Goal: Task Accomplishment & Management: Complete application form

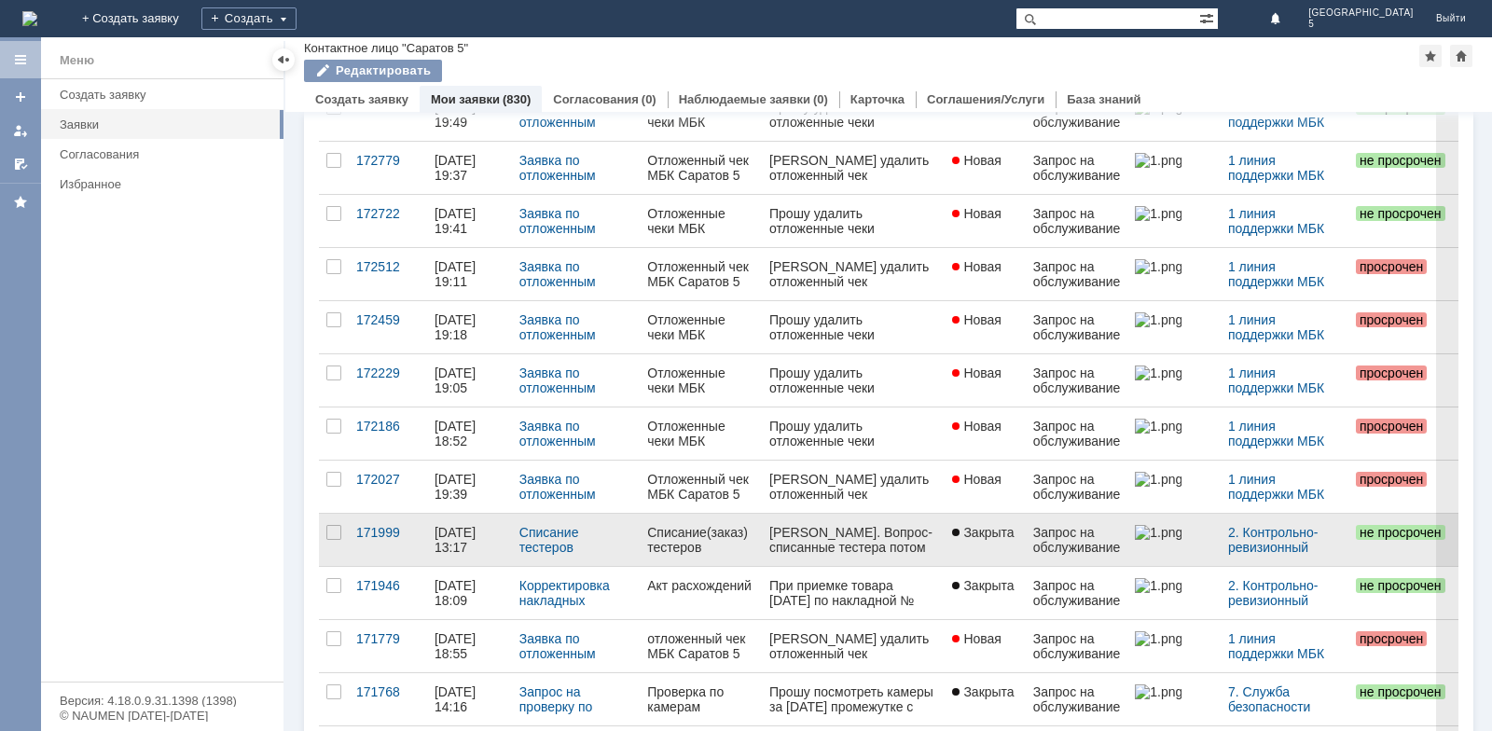
click at [690, 529] on div "Списание(заказ) тестеров" at bounding box center [700, 540] width 107 height 30
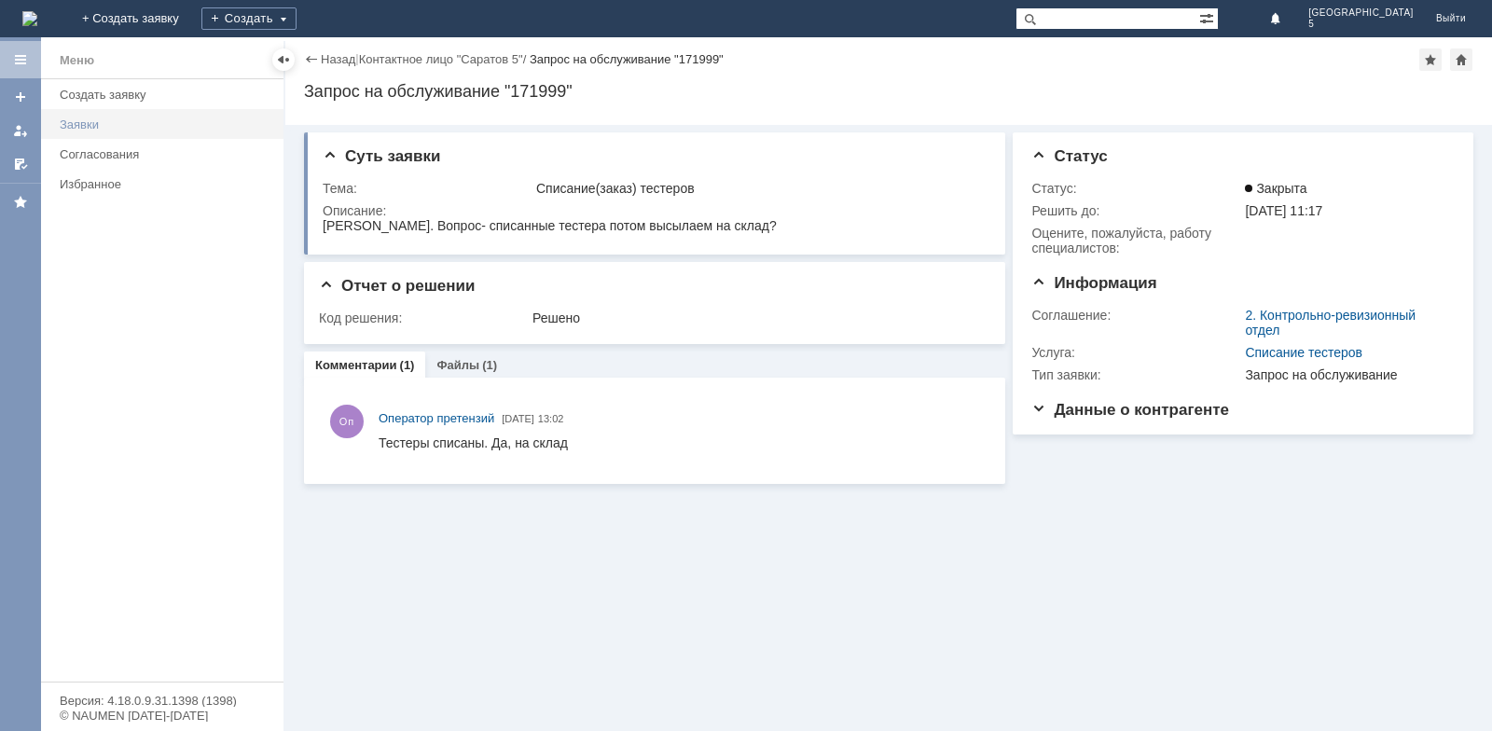
click at [87, 132] on link "Заявки" at bounding box center [166, 124] width 228 height 29
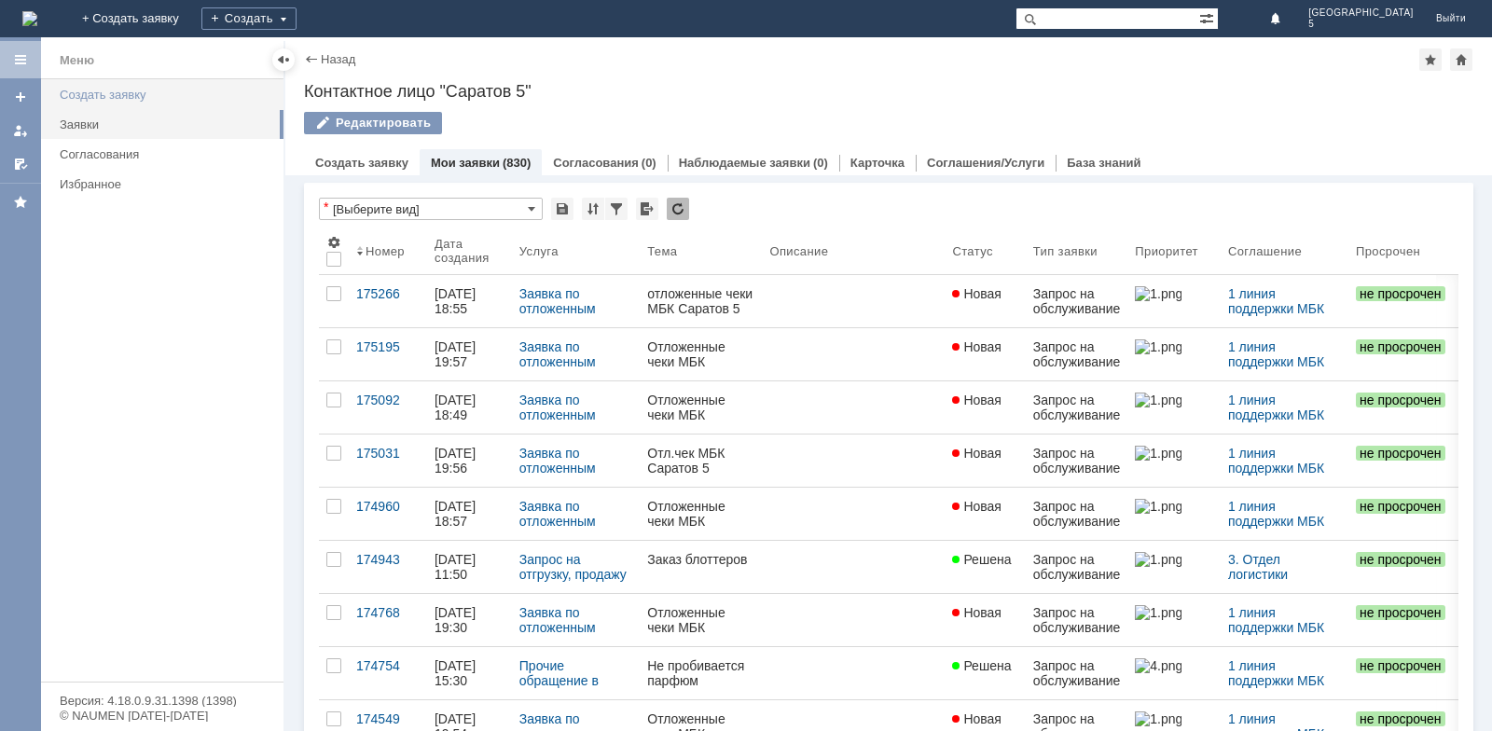
click at [99, 95] on div "Создать заявку" at bounding box center [166, 95] width 213 height 14
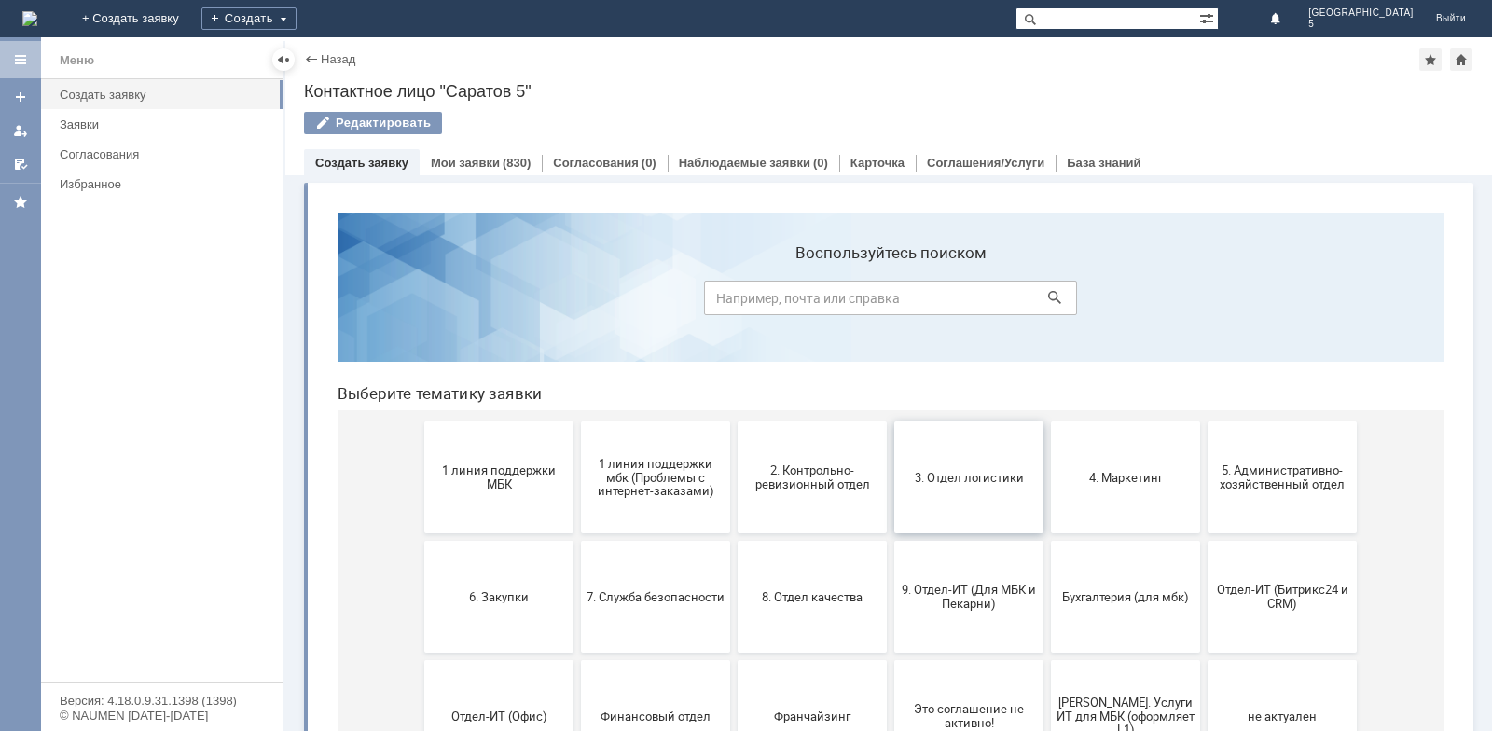
click at [969, 479] on span "3. Отдел логистики" at bounding box center [969, 477] width 138 height 14
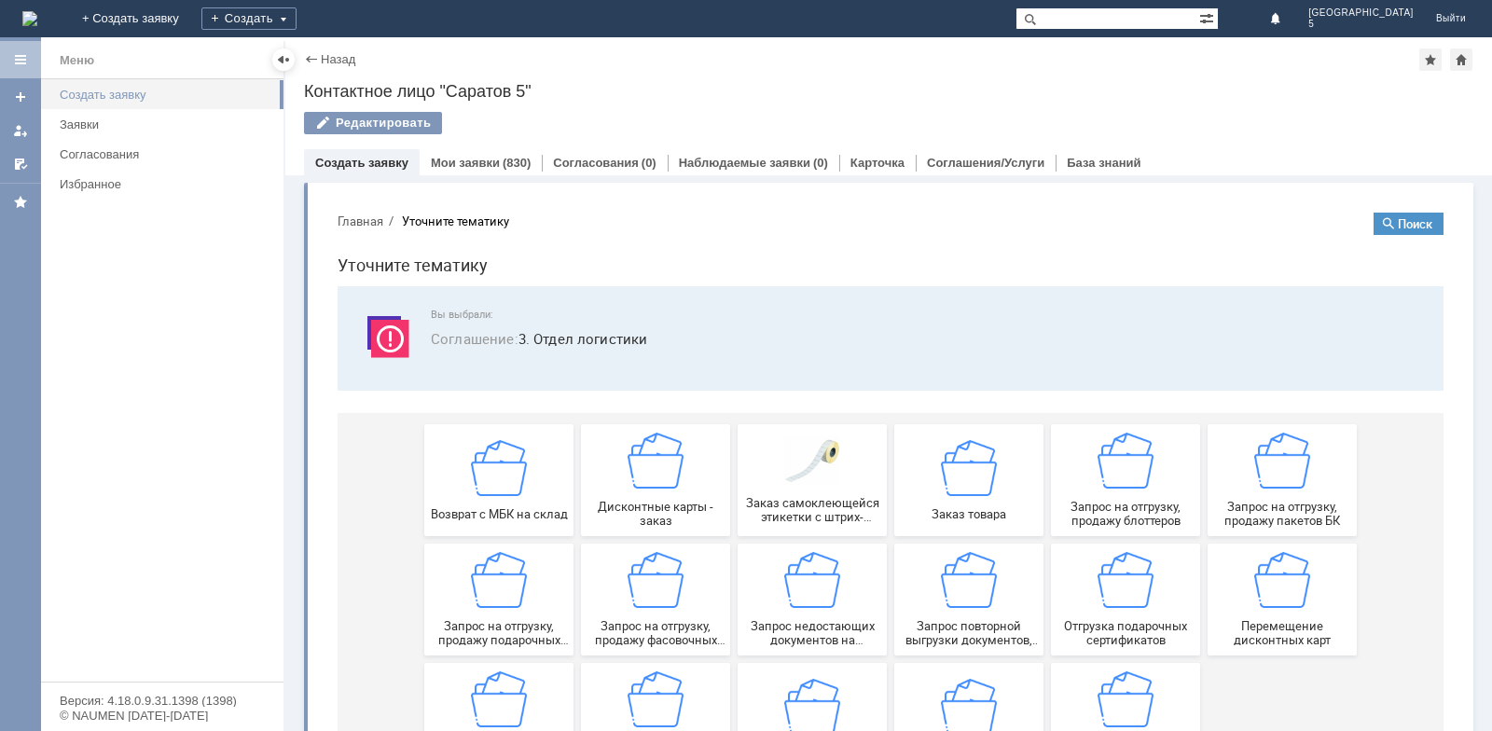
click at [106, 90] on div "Создать заявку" at bounding box center [166, 95] width 213 height 14
click at [382, 214] on button "Главная" at bounding box center [361, 221] width 46 height 17
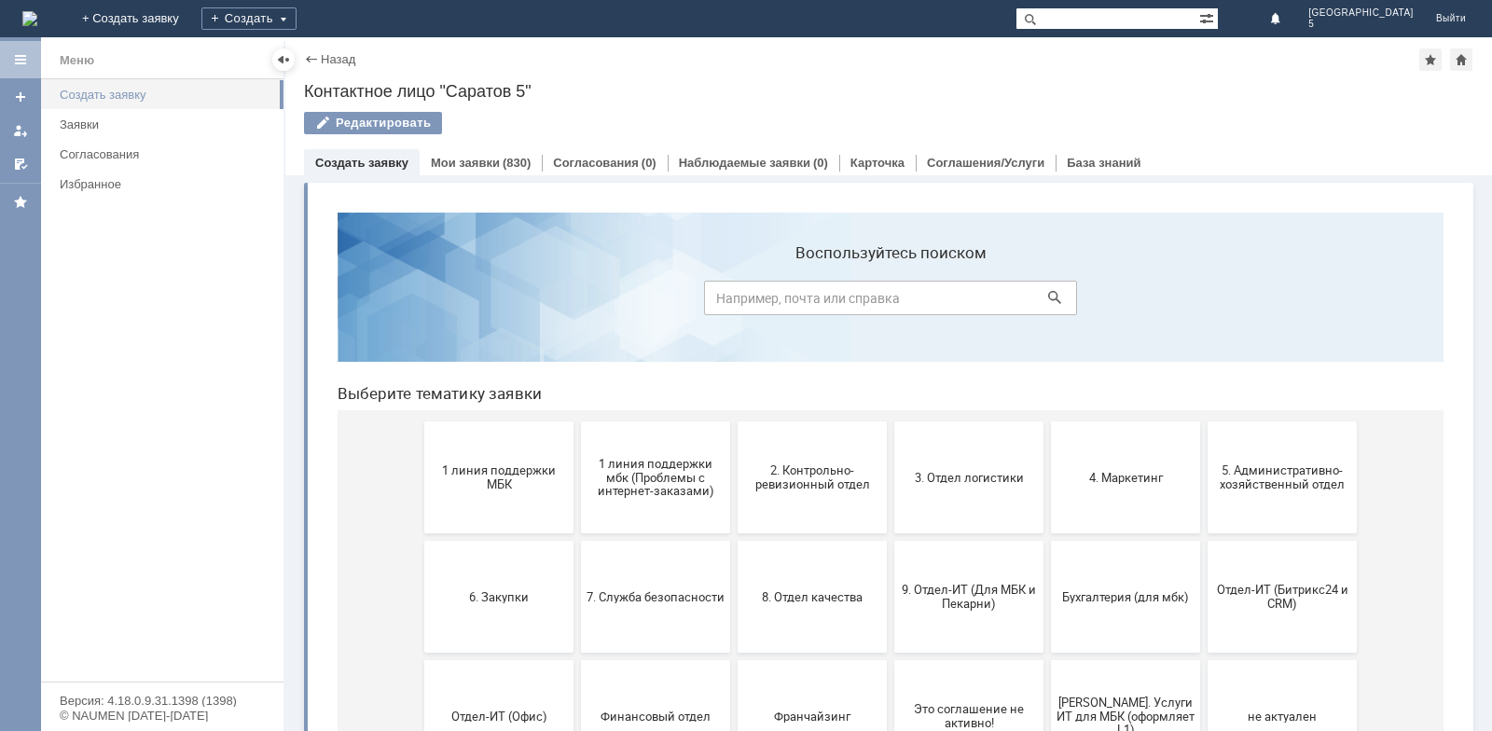
click at [121, 94] on div "Создать заявку" at bounding box center [166, 95] width 213 height 14
click at [497, 475] on span "1 линия поддержки МБК" at bounding box center [499, 478] width 138 height 28
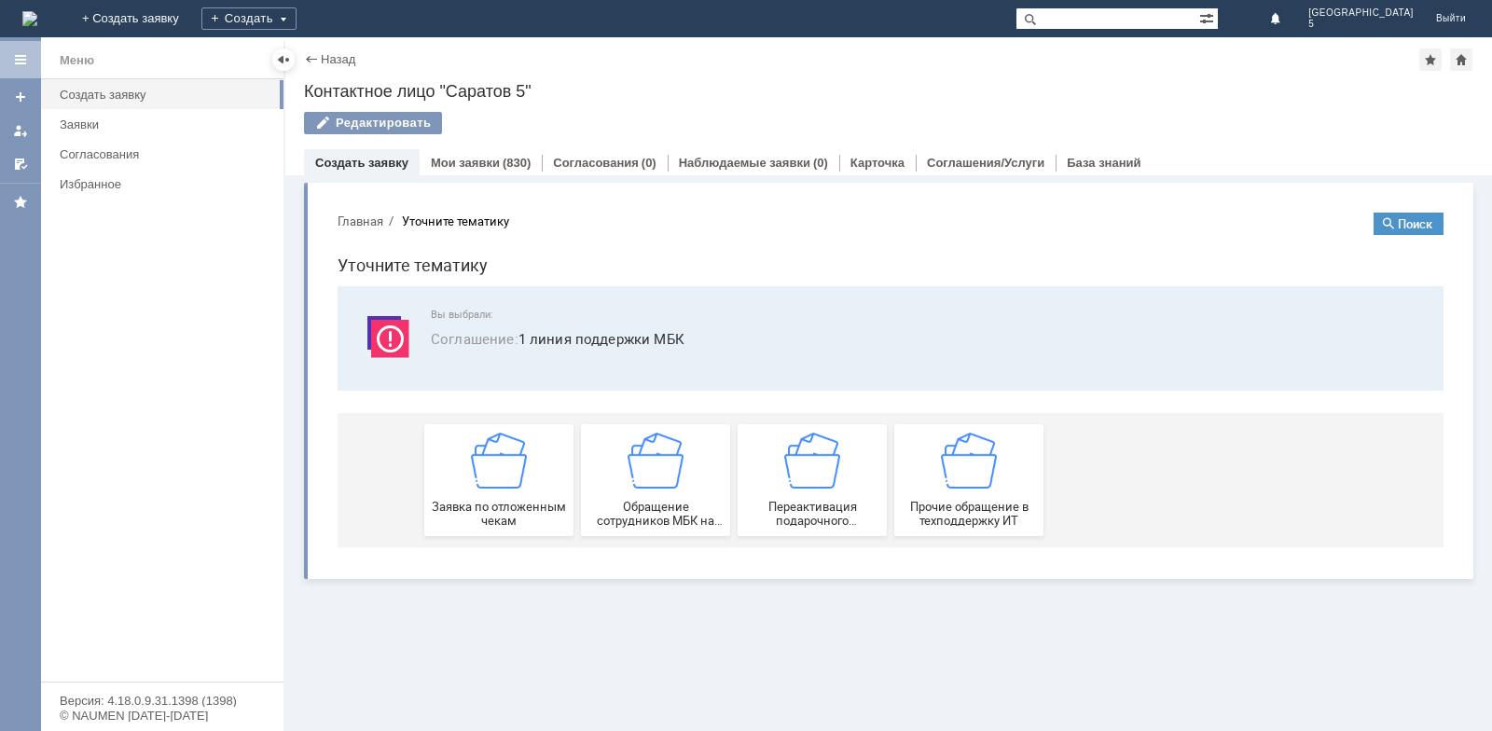
click at [497, 475] on img at bounding box center [499, 461] width 56 height 56
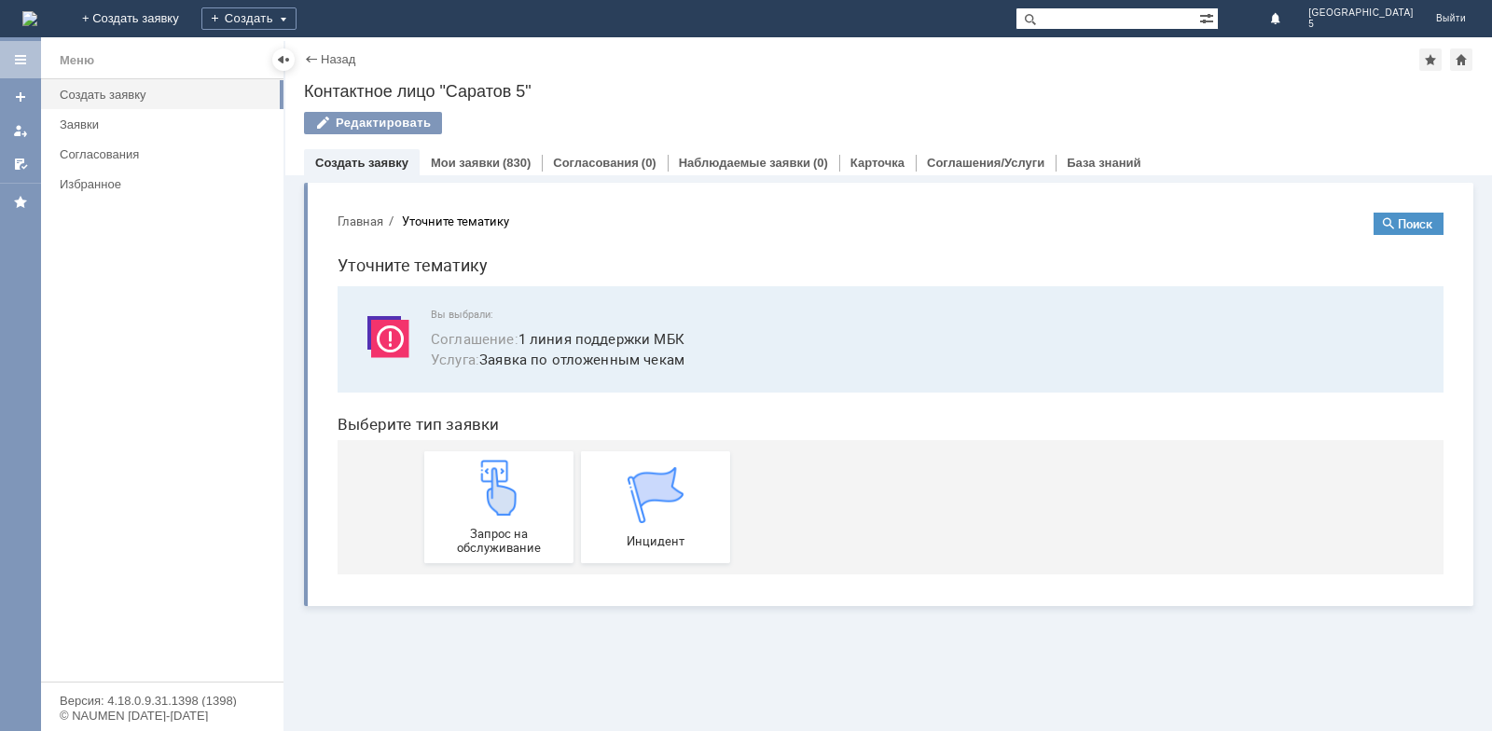
click at [497, 475] on img at bounding box center [499, 488] width 56 height 56
click at [96, 132] on link "Заявки" at bounding box center [166, 124] width 228 height 29
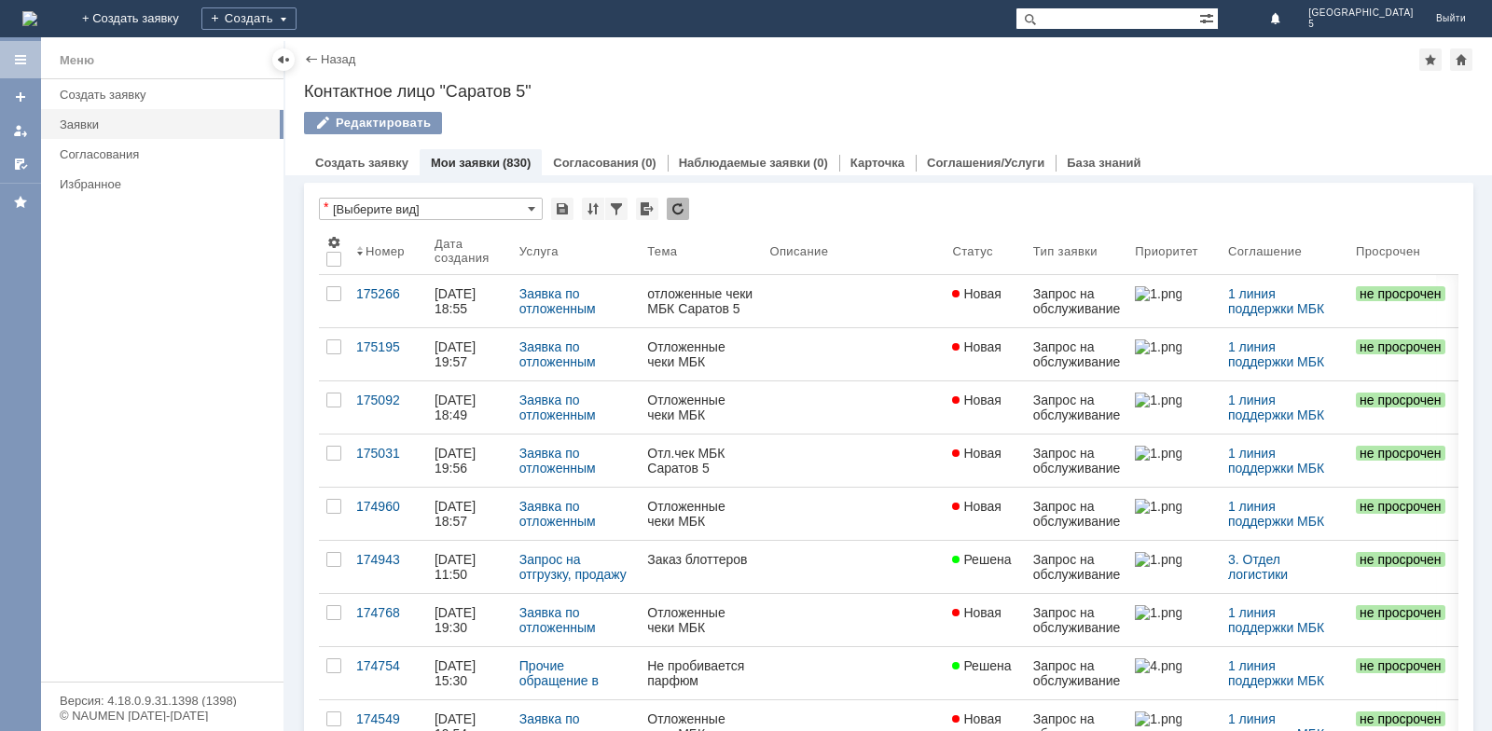
click at [699, 110] on div "Назад | Контактное лицо "Саратов 5" Контактное лицо "Саратов 5" Редактировать e…" at bounding box center [888, 106] width 1207 height 138
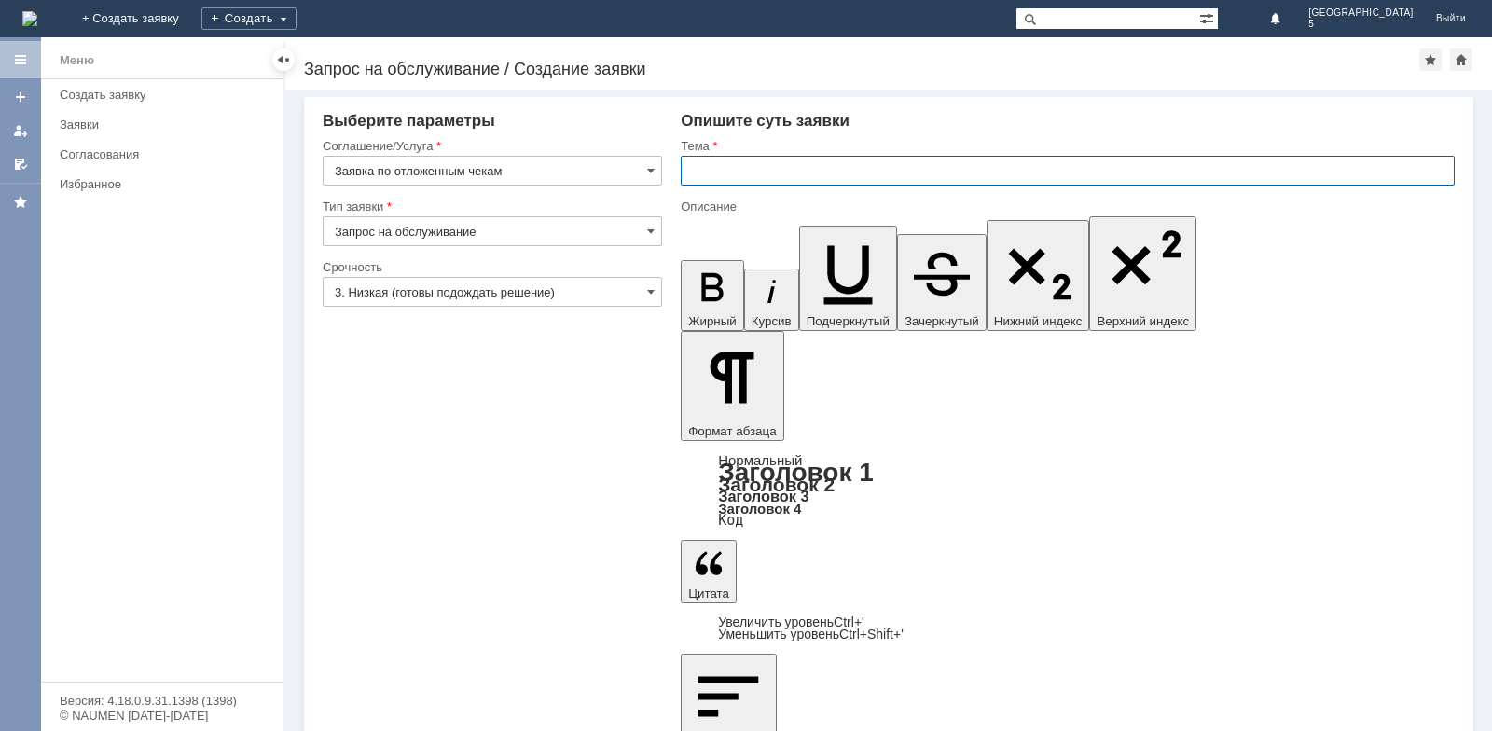
click at [714, 174] on input "text" at bounding box center [1068, 171] width 774 height 30
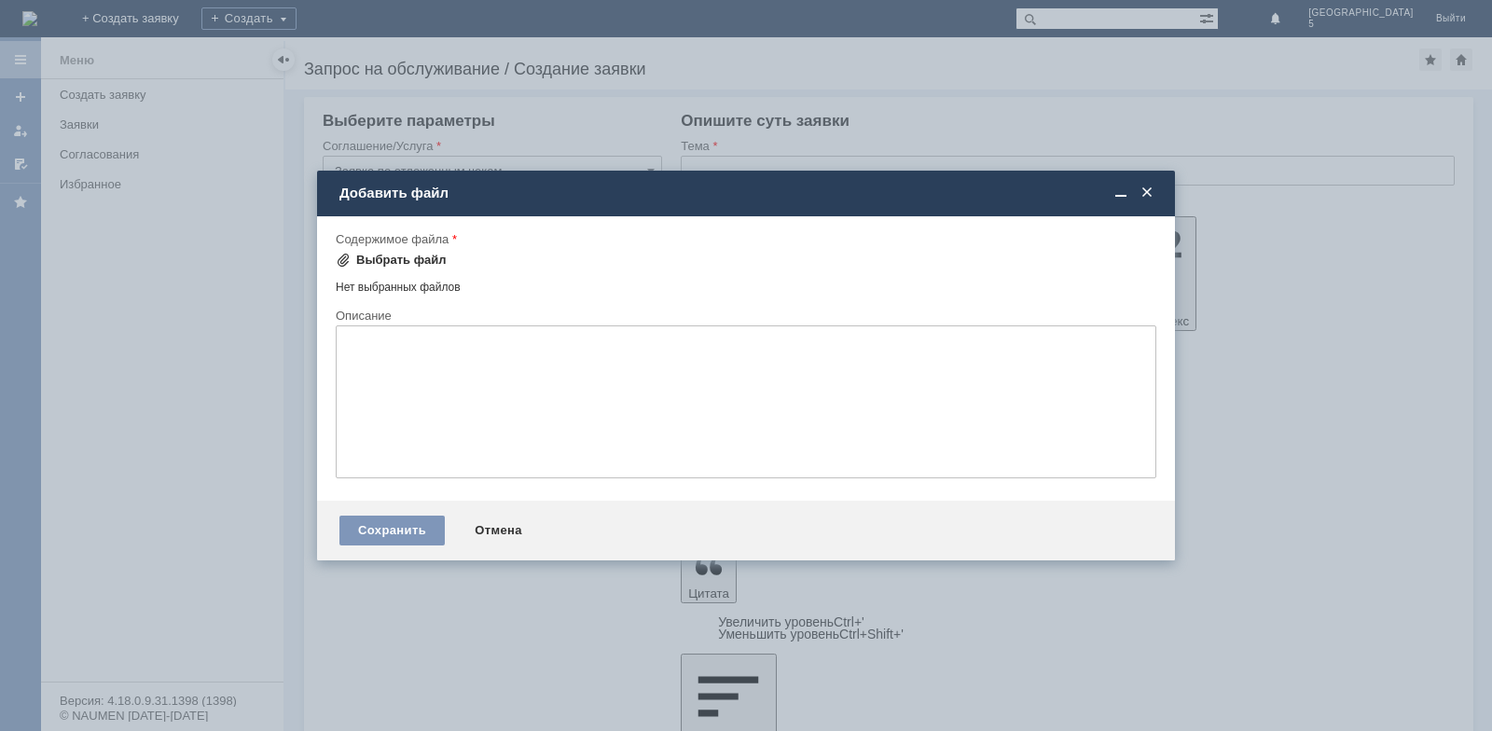
click at [363, 263] on div "Выбрать файл" at bounding box center [401, 260] width 90 height 15
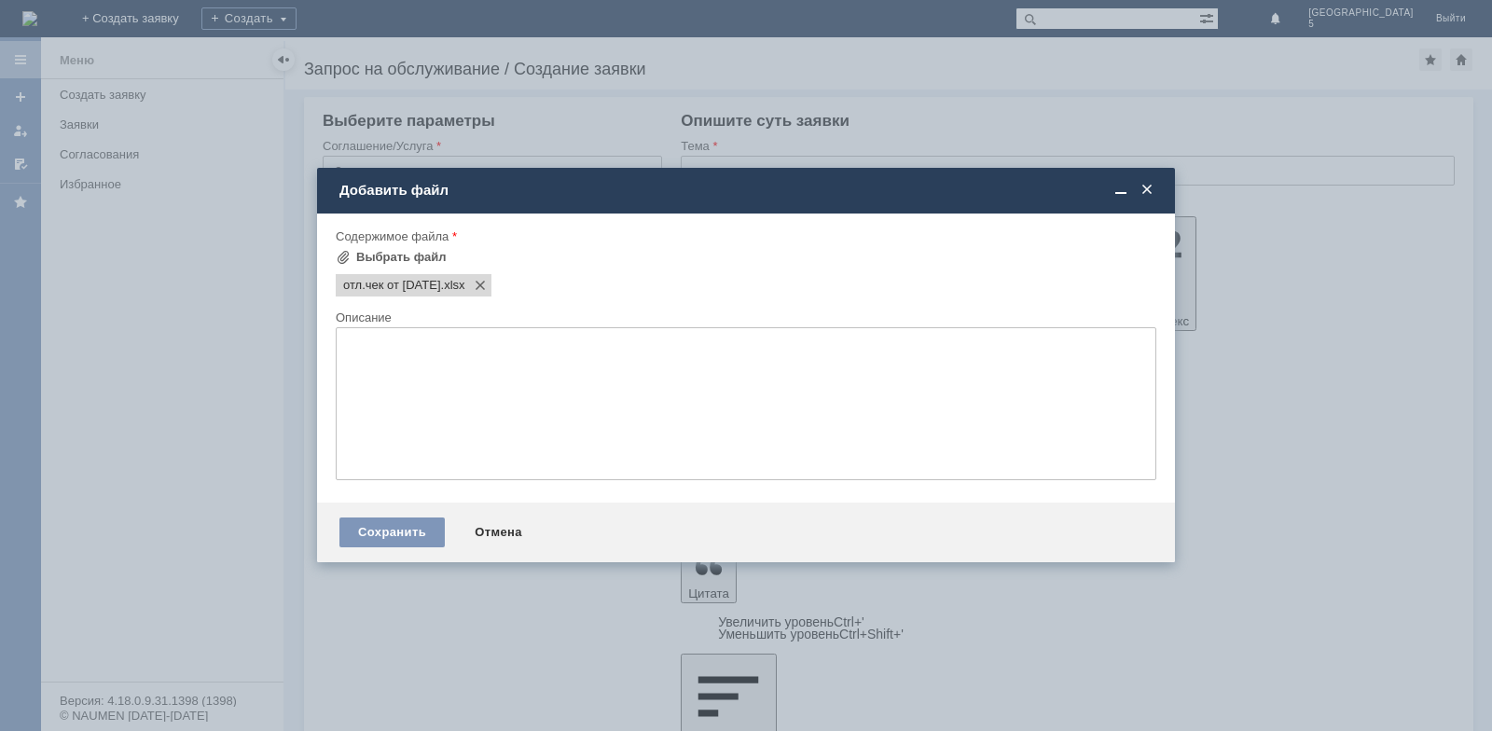
click at [1149, 189] on span at bounding box center [1147, 190] width 19 height 17
